Goal: Task Accomplishment & Management: Complete application form

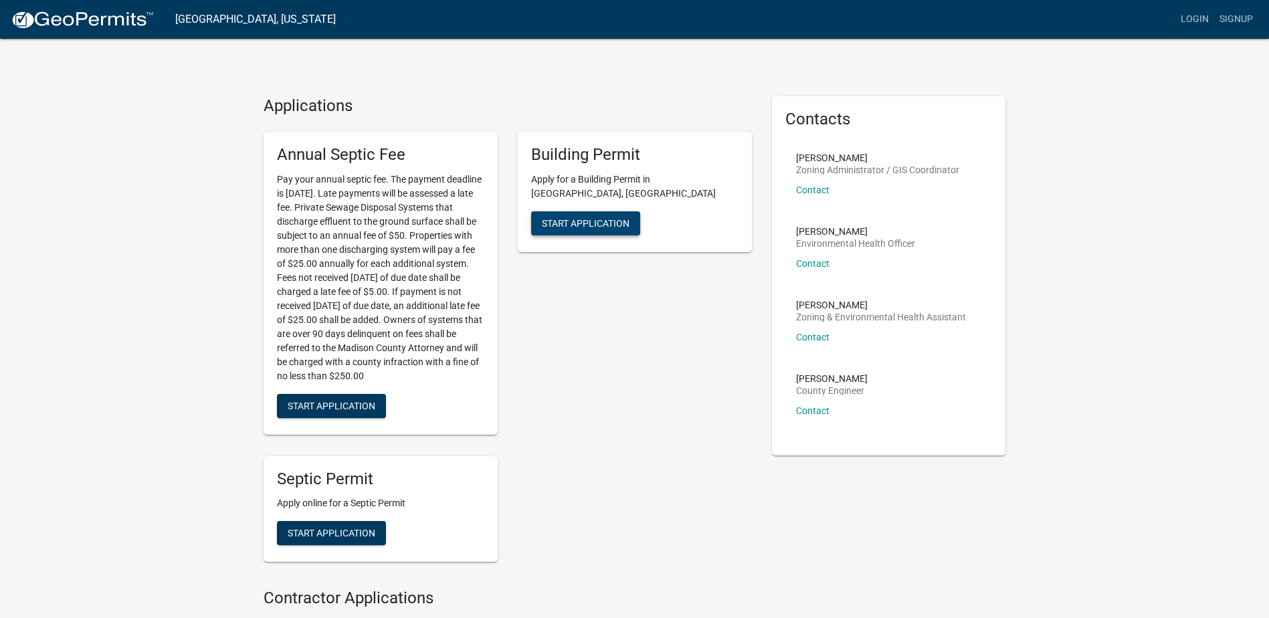
click at [587, 217] on span "Start Application" at bounding box center [586, 222] width 88 height 11
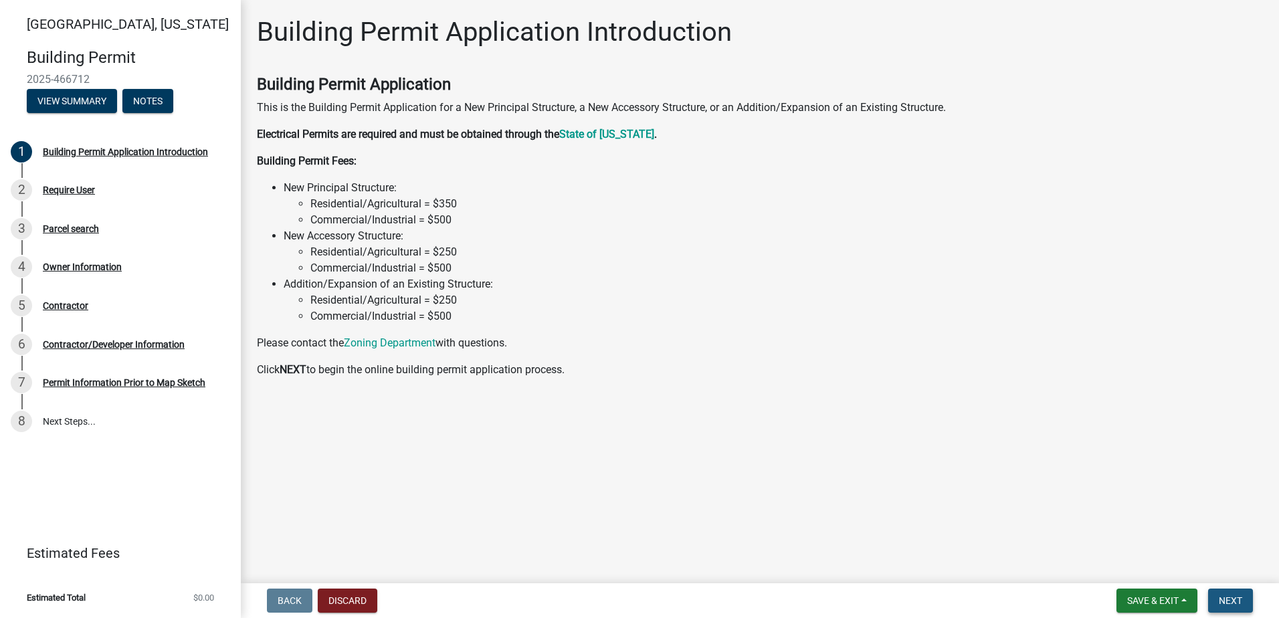
click at [1229, 600] on span "Next" at bounding box center [1230, 600] width 23 height 11
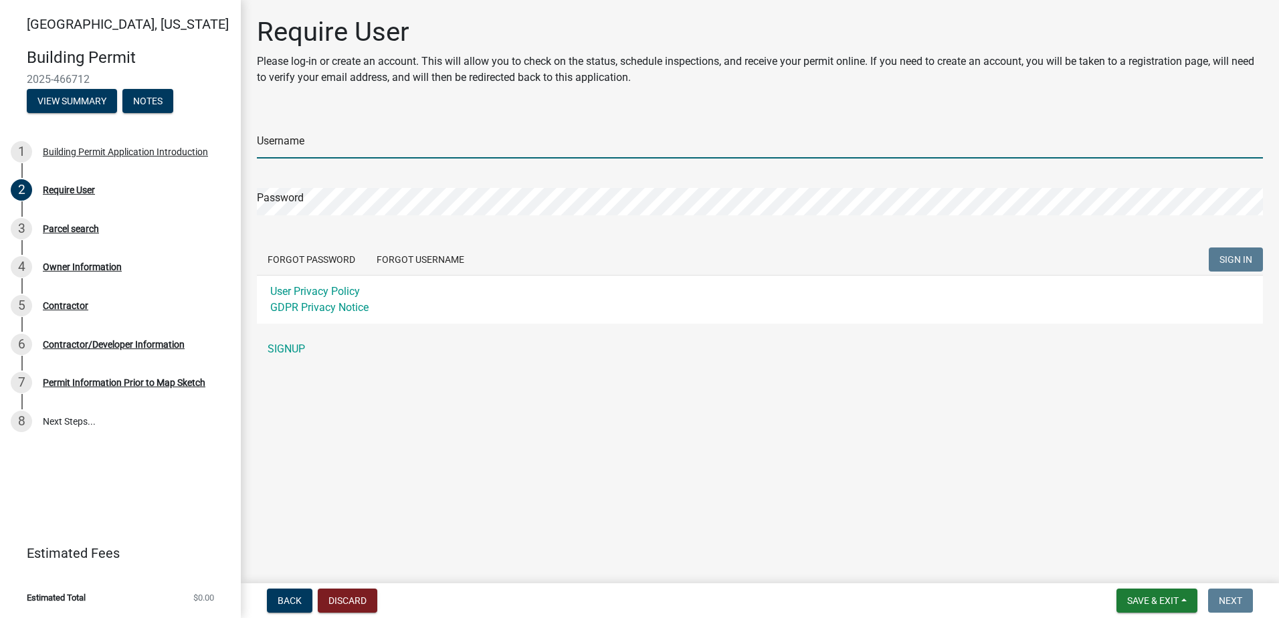
type input "rodsimon"
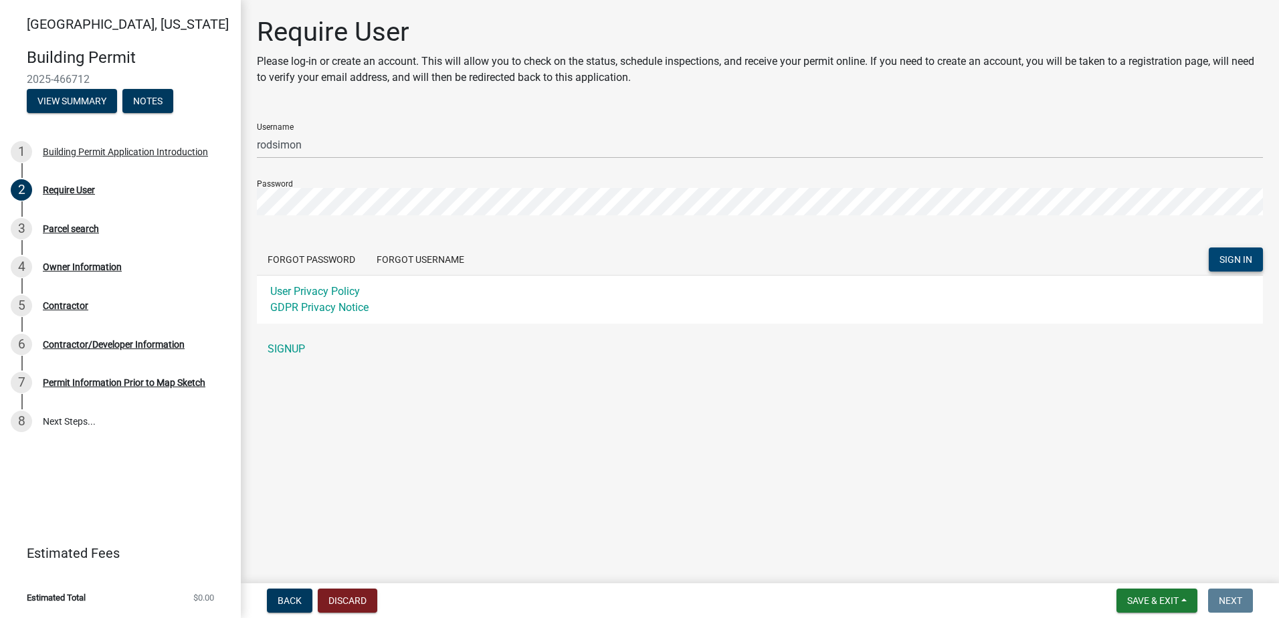
click at [1235, 255] on span "SIGN IN" at bounding box center [1235, 259] width 33 height 11
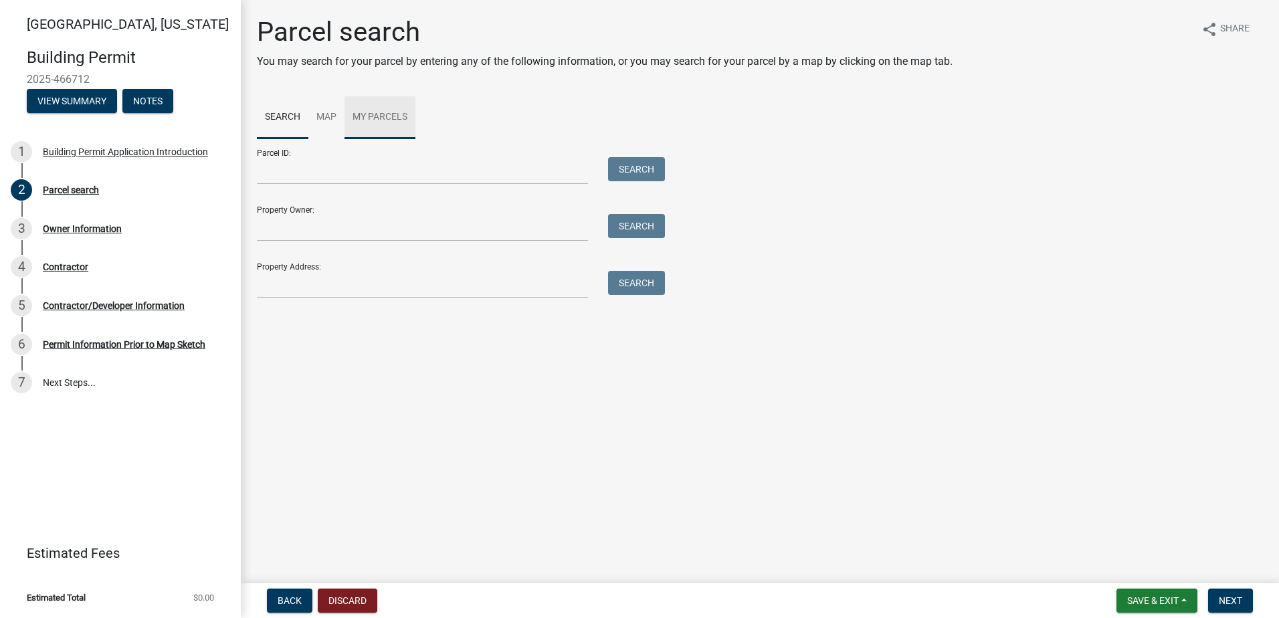
click at [381, 110] on link "My Parcels" at bounding box center [379, 117] width 71 height 43
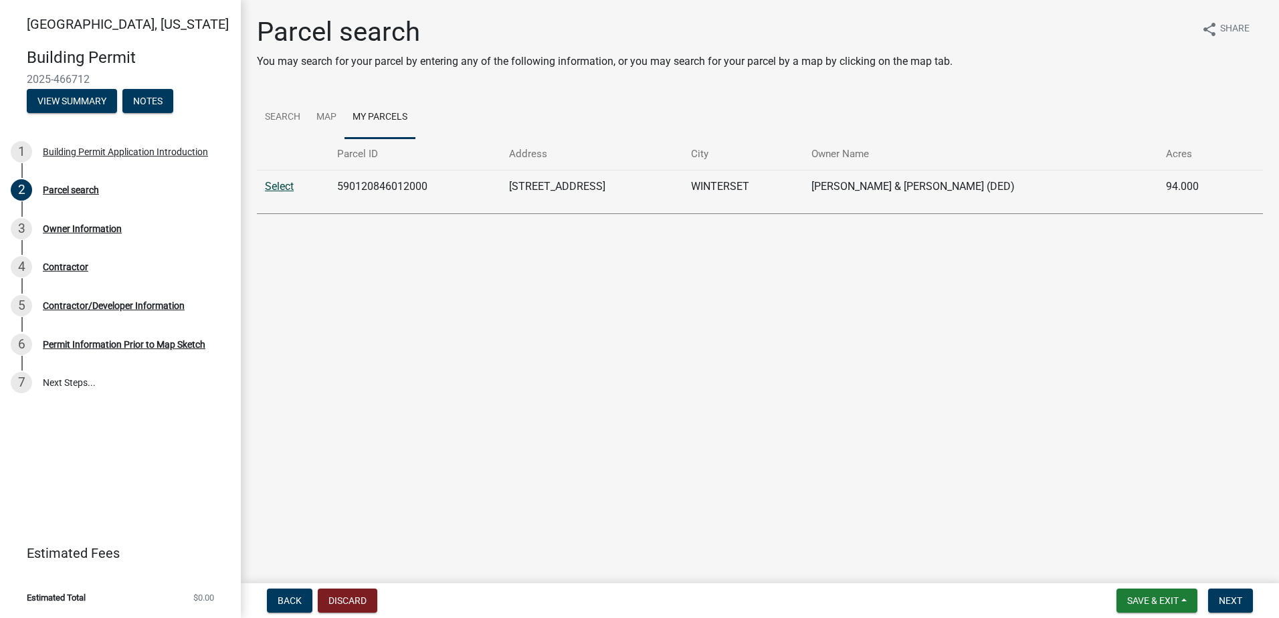
click at [277, 184] on link "Select" at bounding box center [279, 186] width 29 height 13
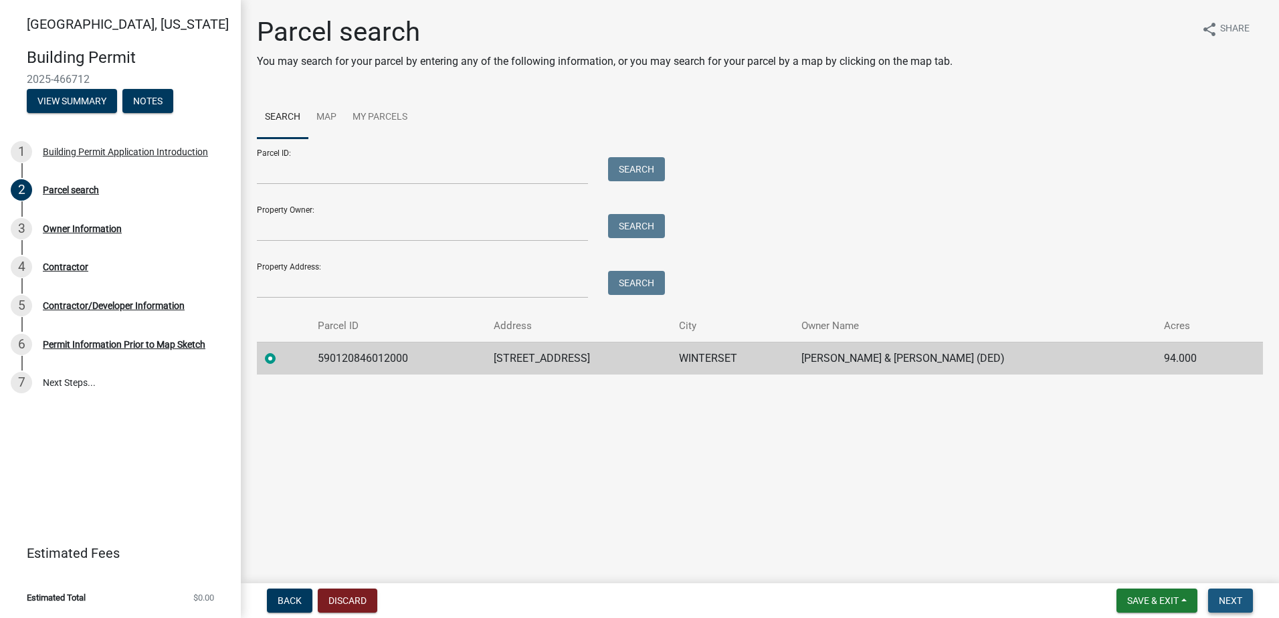
click at [1229, 598] on span "Next" at bounding box center [1230, 600] width 23 height 11
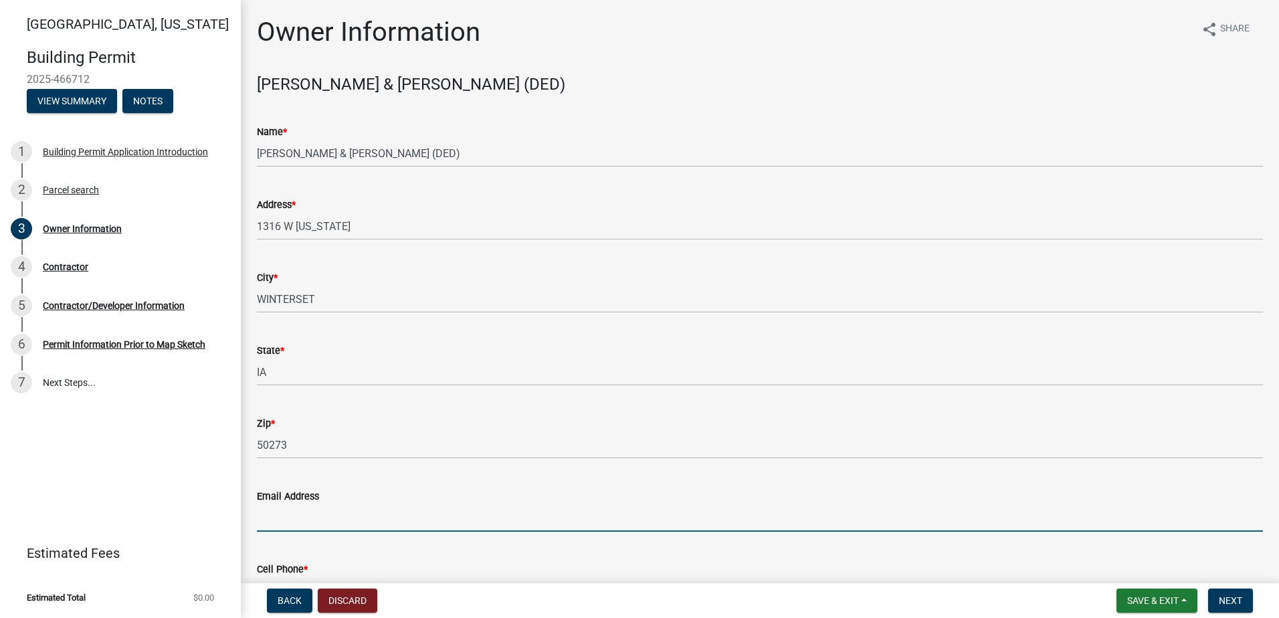
click at [332, 522] on input "Email Address" at bounding box center [760, 517] width 1006 height 27
type input "[EMAIL_ADDRESS][DOMAIN_NAME]"
type input "5153711532"
type input "[EMAIL_ADDRESS][DOMAIN_NAME]"
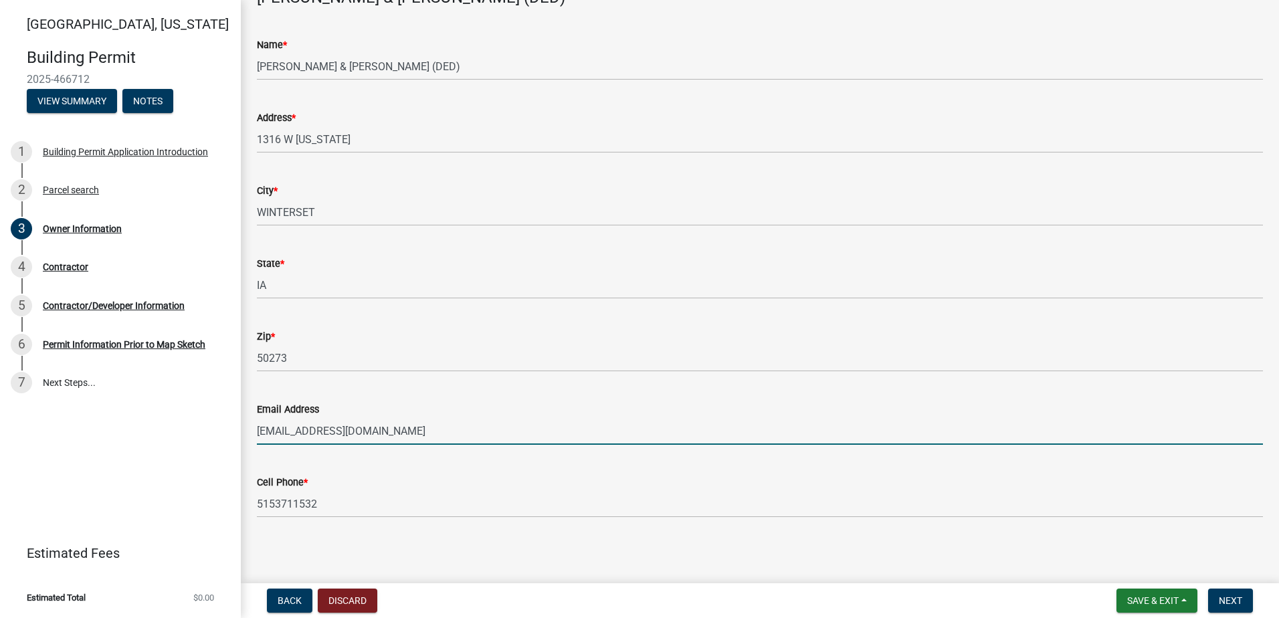
scroll to position [90, 0]
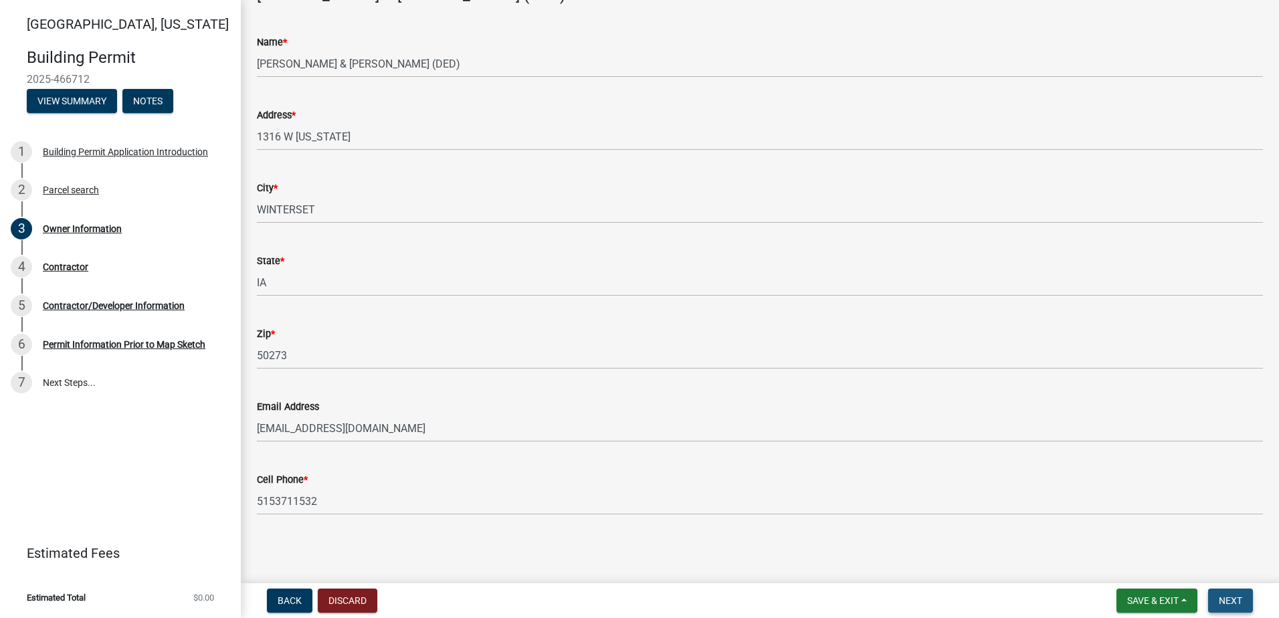
drag, startPoint x: 1236, startPoint y: 599, endPoint x: 1142, endPoint y: 551, distance: 105.9
click at [1235, 599] on span "Next" at bounding box center [1230, 600] width 23 height 11
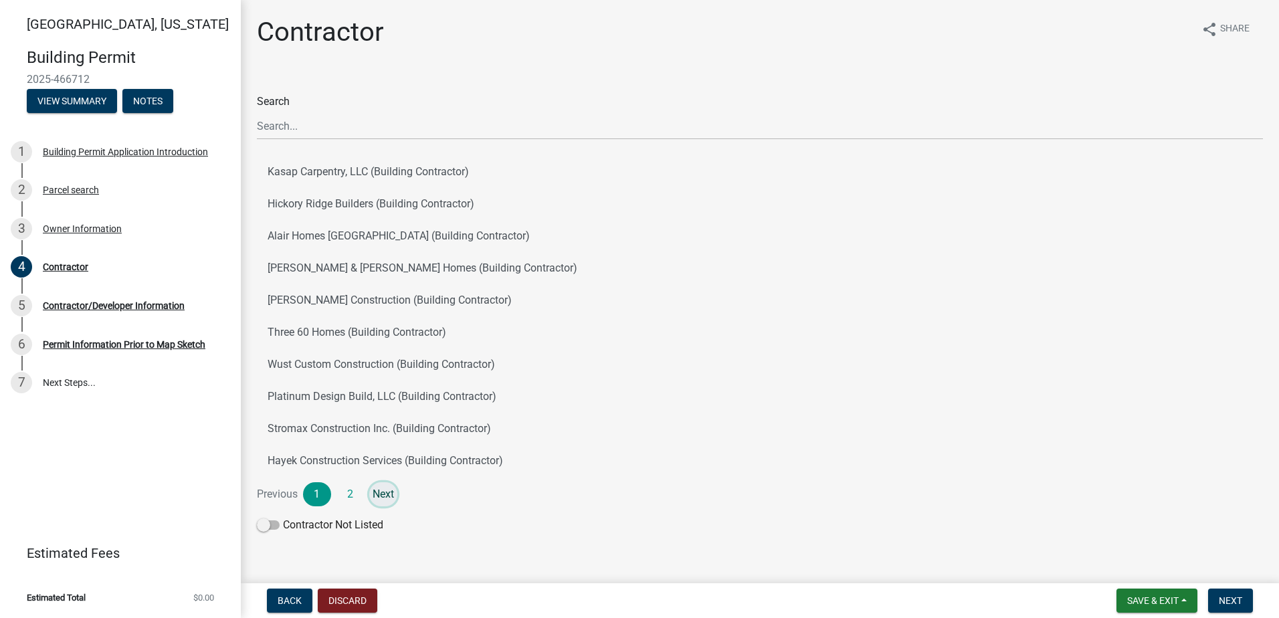
click at [381, 495] on link "Next" at bounding box center [383, 494] width 28 height 24
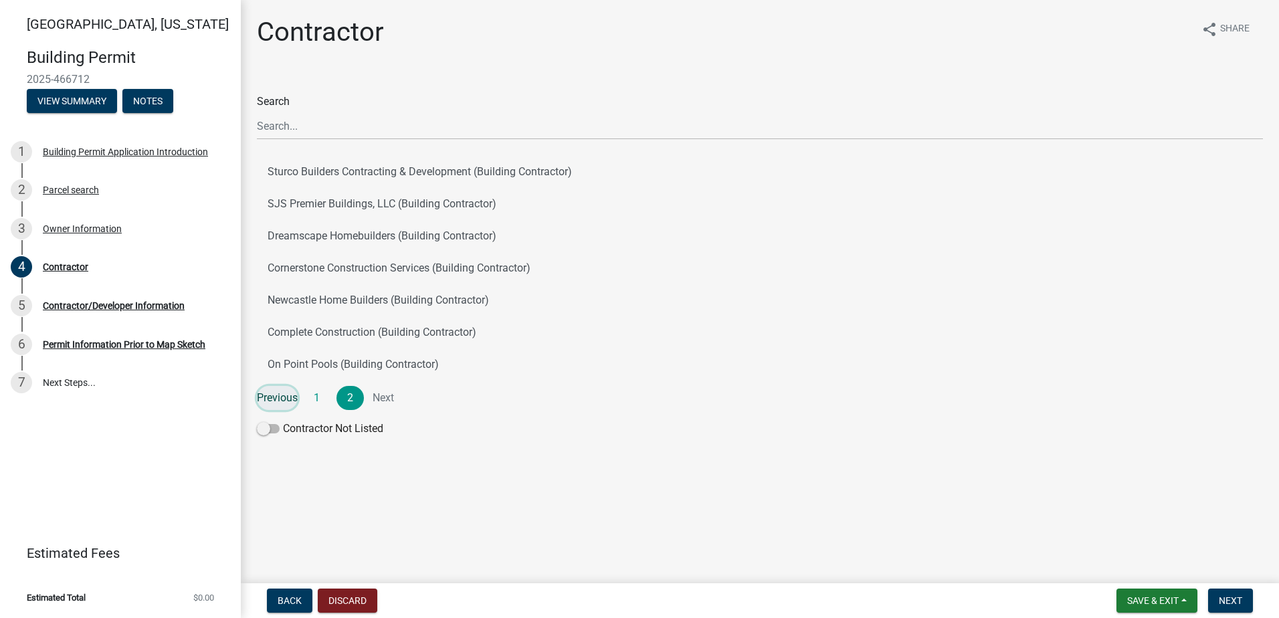
click at [276, 399] on link "Previous" at bounding box center [277, 398] width 41 height 24
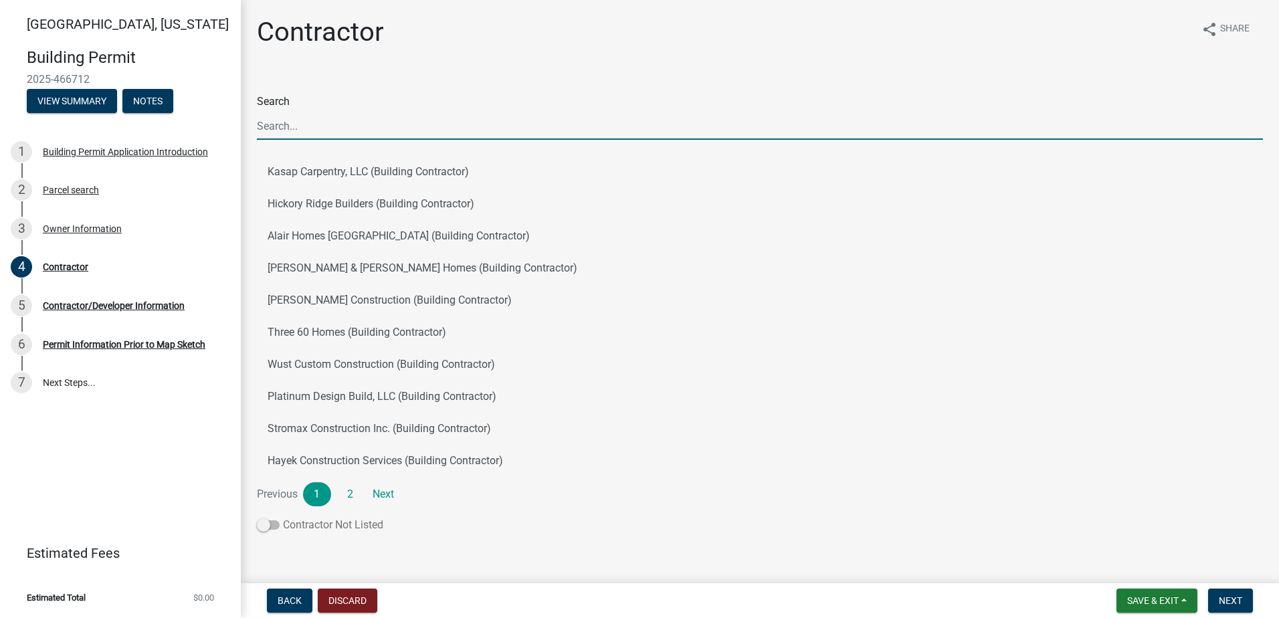
click at [269, 527] on span at bounding box center [268, 524] width 23 height 9
click at [283, 517] on input "Contractor Not Listed" at bounding box center [283, 517] width 0 height 0
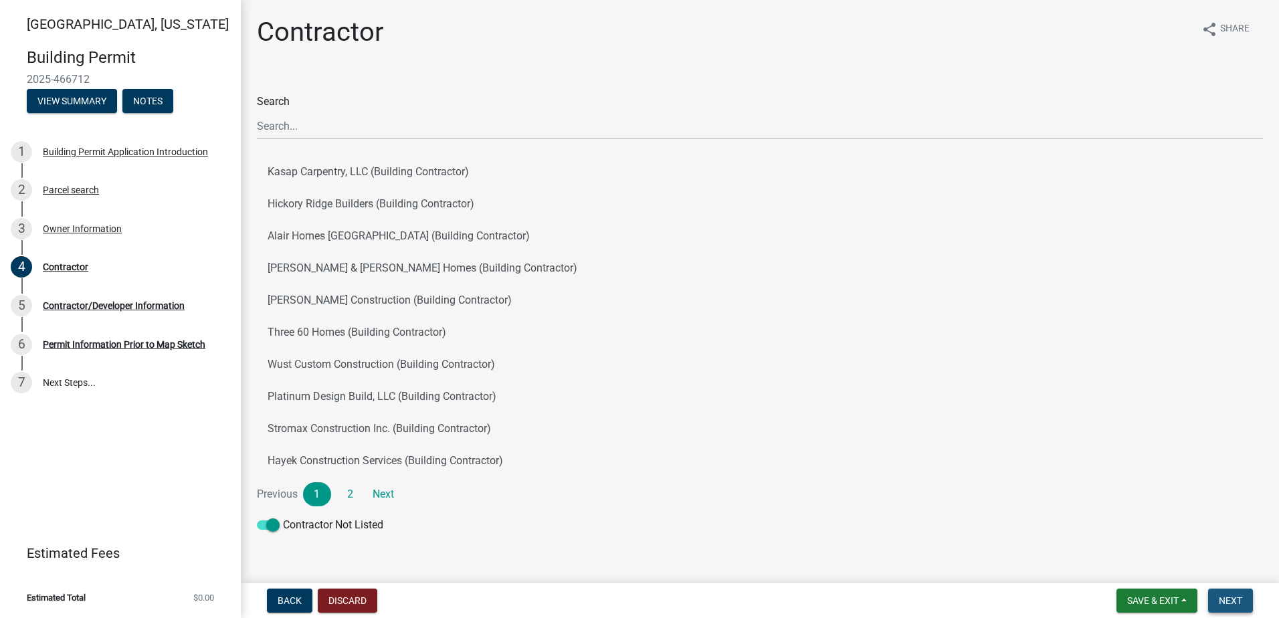
click at [1237, 600] on span "Next" at bounding box center [1230, 600] width 23 height 11
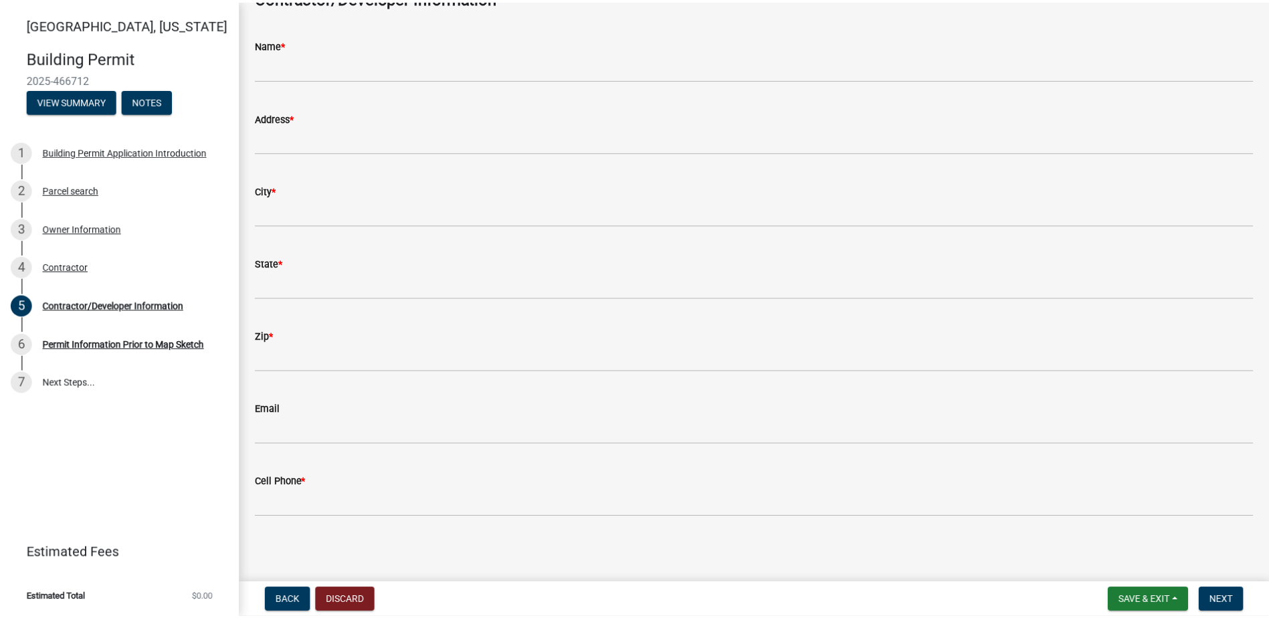
scroll to position [90, 0]
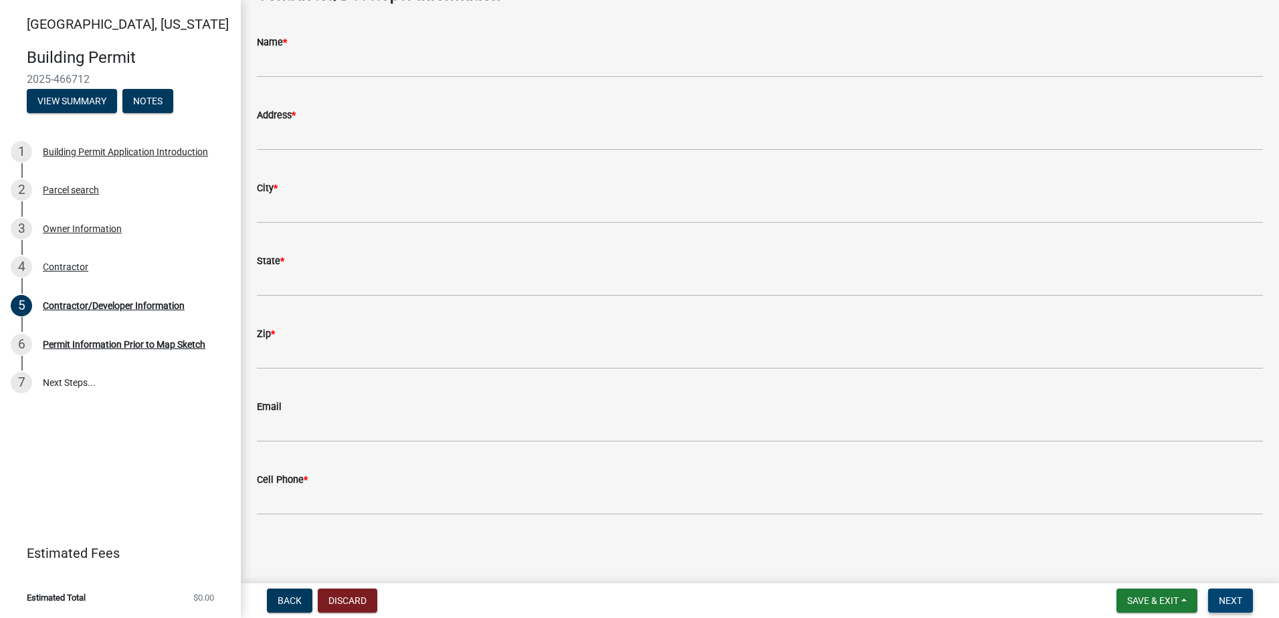
click at [1231, 603] on span "Next" at bounding box center [1230, 600] width 23 height 11
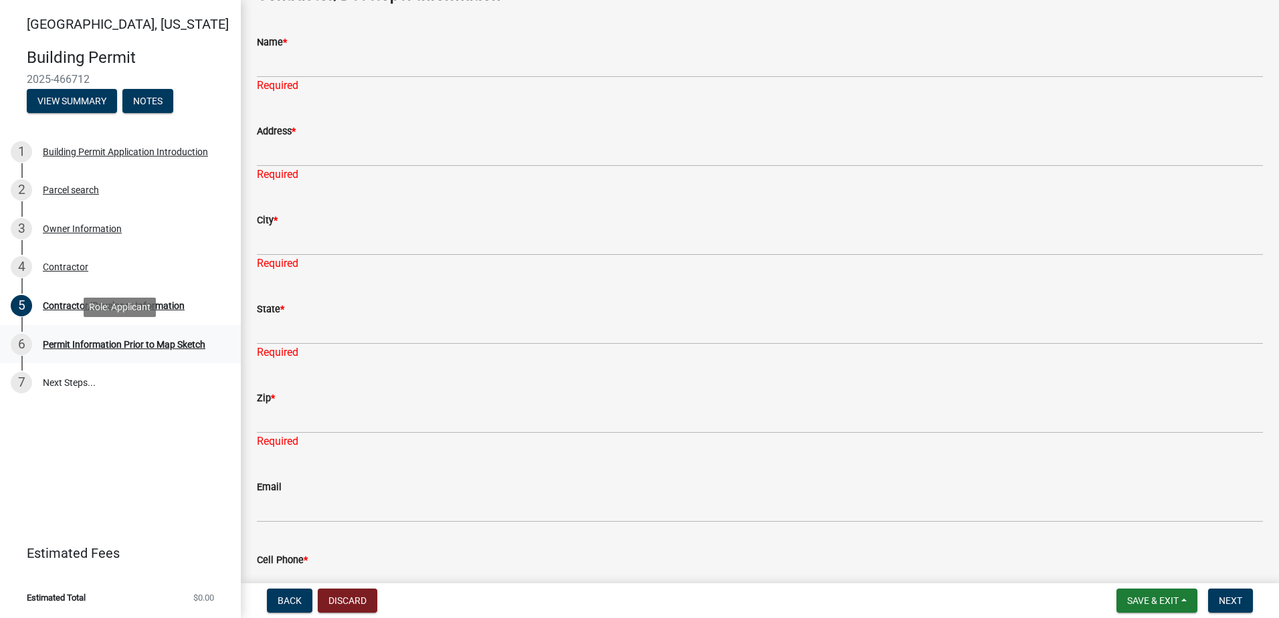
click at [135, 346] on div "Permit Information Prior to Map Sketch" at bounding box center [124, 344] width 163 height 9
